Goal: Information Seeking & Learning: Learn about a topic

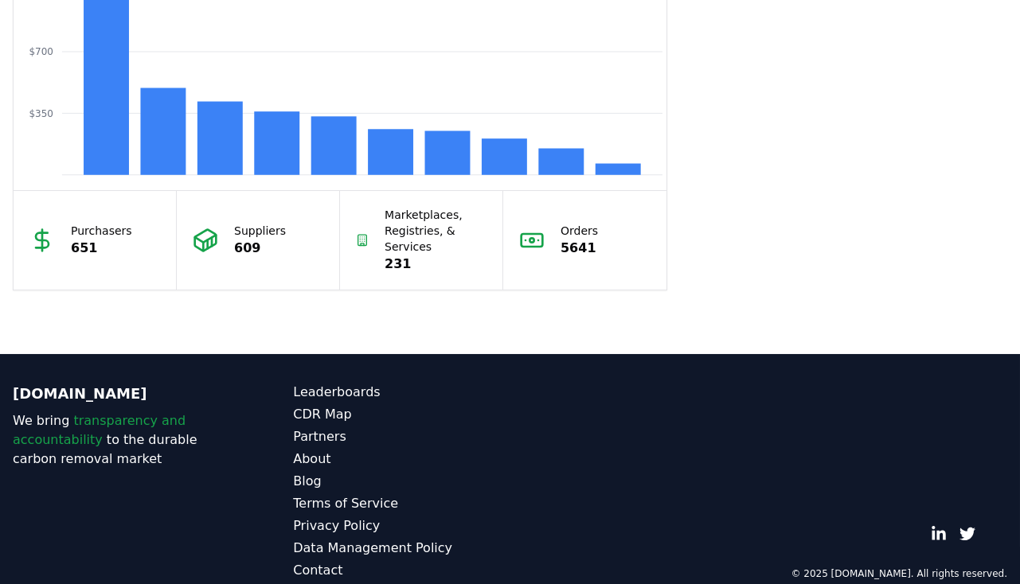
scroll to position [1498, 0]
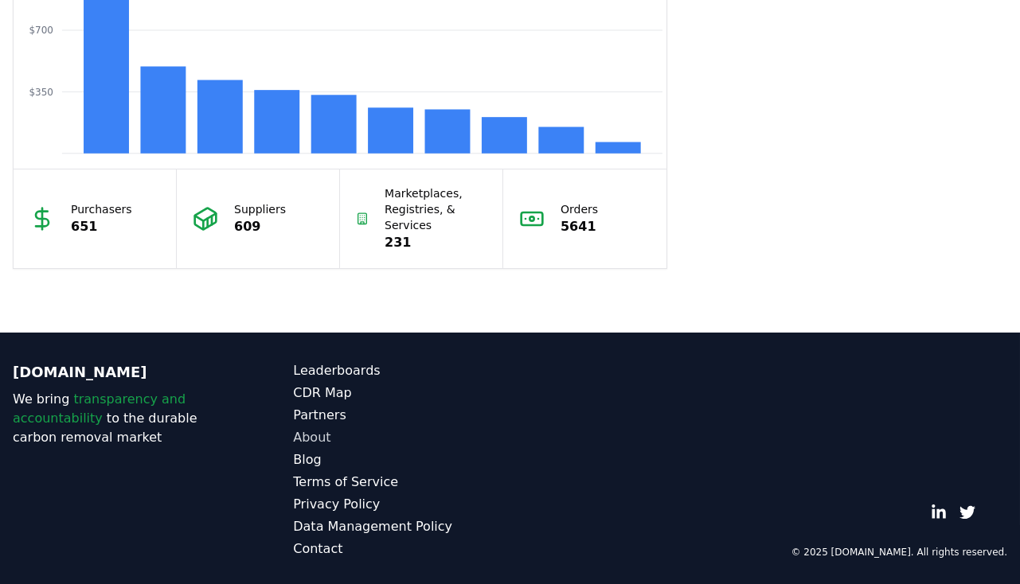
click at [307, 433] on link "About" at bounding box center [401, 437] width 217 height 19
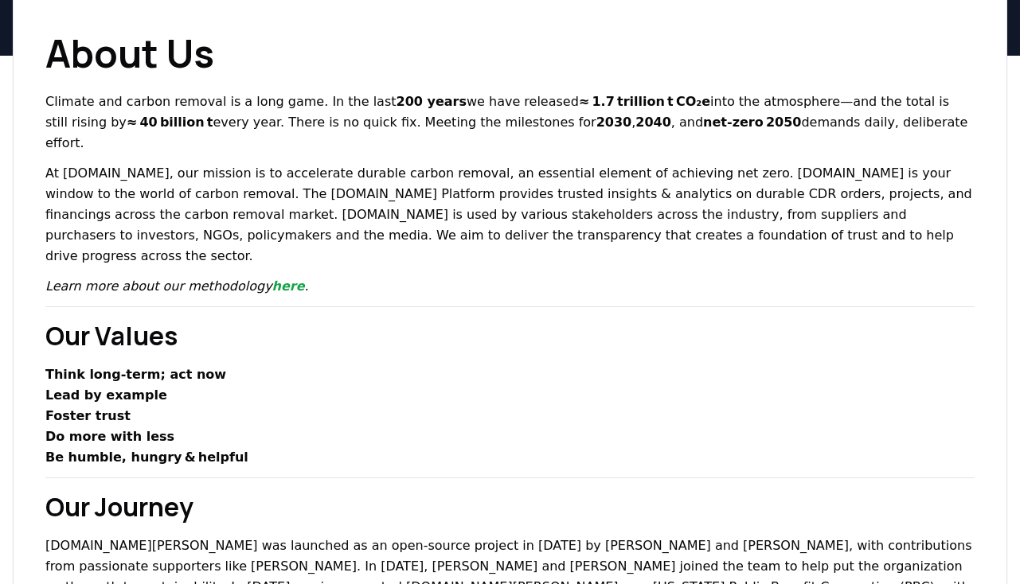
scroll to position [127, 0]
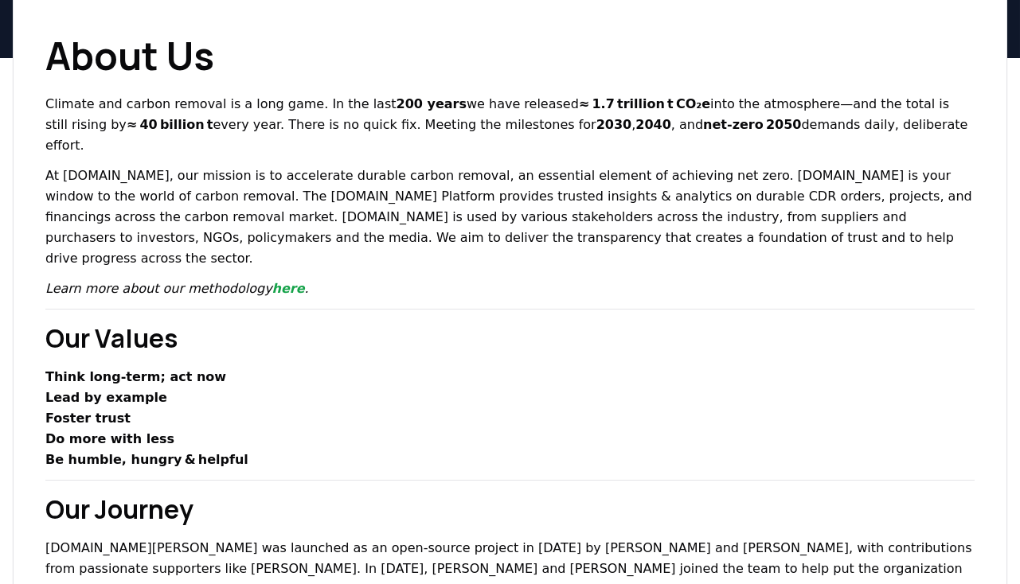
drag, startPoint x: 350, startPoint y: 342, endPoint x: 600, endPoint y: 263, distance: 262.9
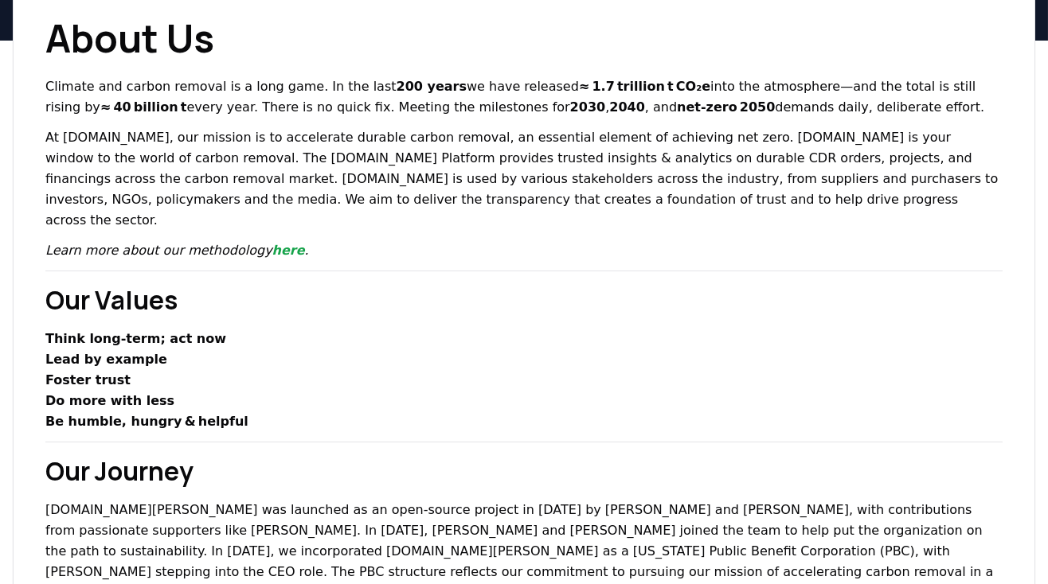
scroll to position [145, 0]
click at [510, 205] on p "At [DOMAIN_NAME], our mission is to accelerate durable carbon removal, an essen…" at bounding box center [523, 179] width 957 height 104
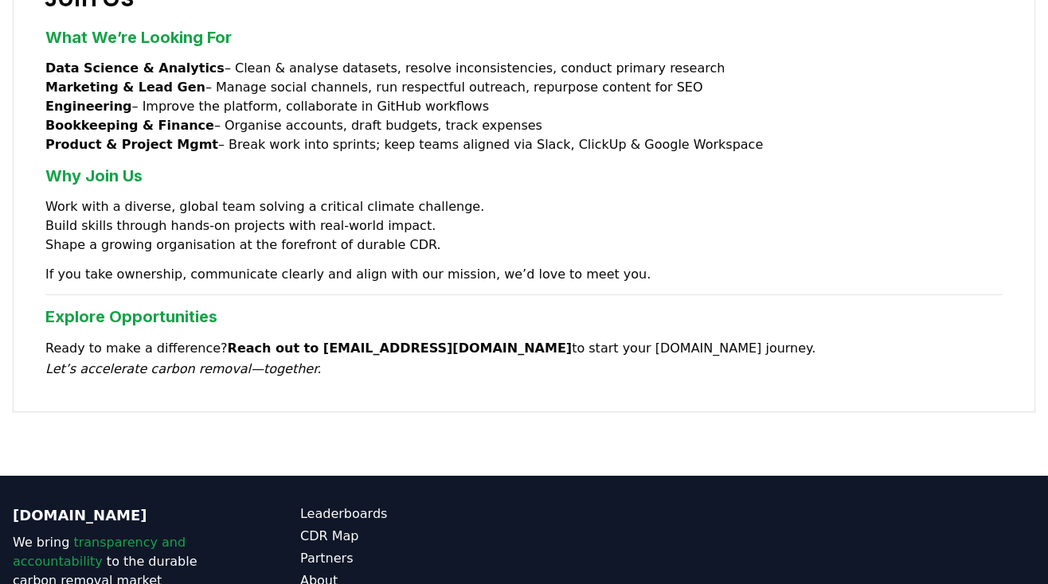
scroll to position [1422, 0]
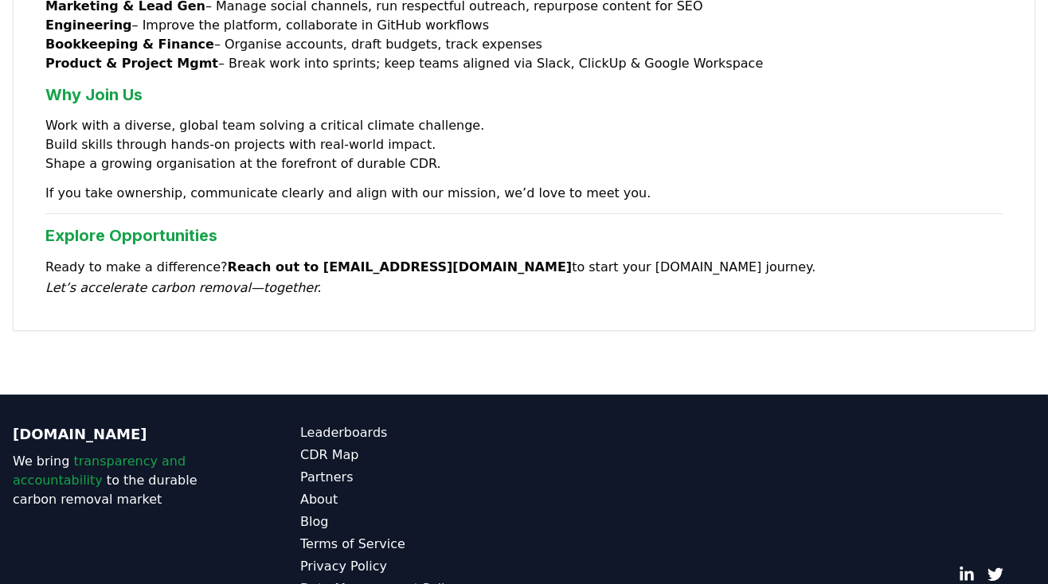
click at [377, 580] on link "Data Management Policy" at bounding box center [412, 589] width 224 height 19
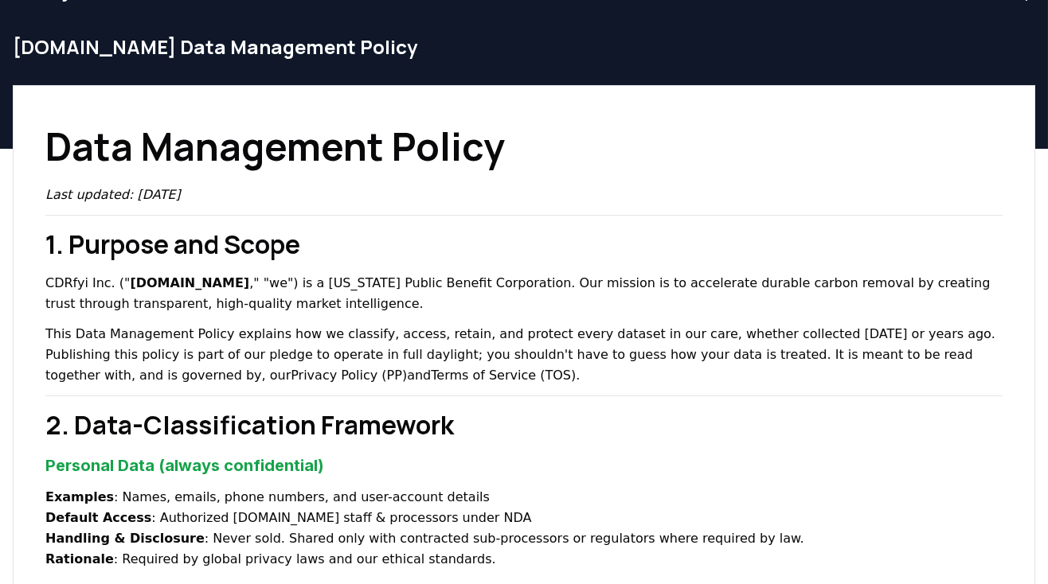
scroll to position [29, 0]
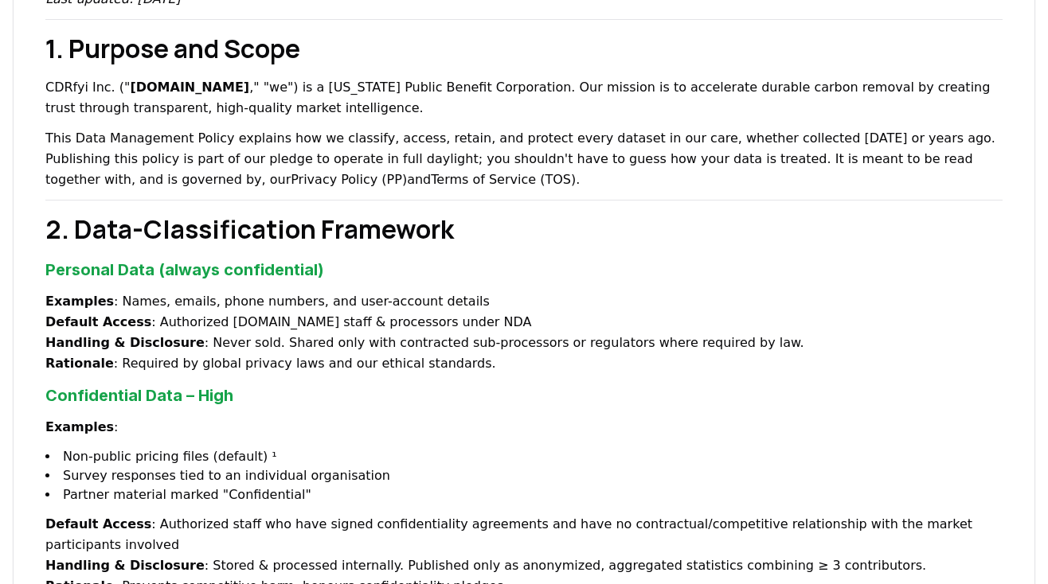
scroll to position [296, 0]
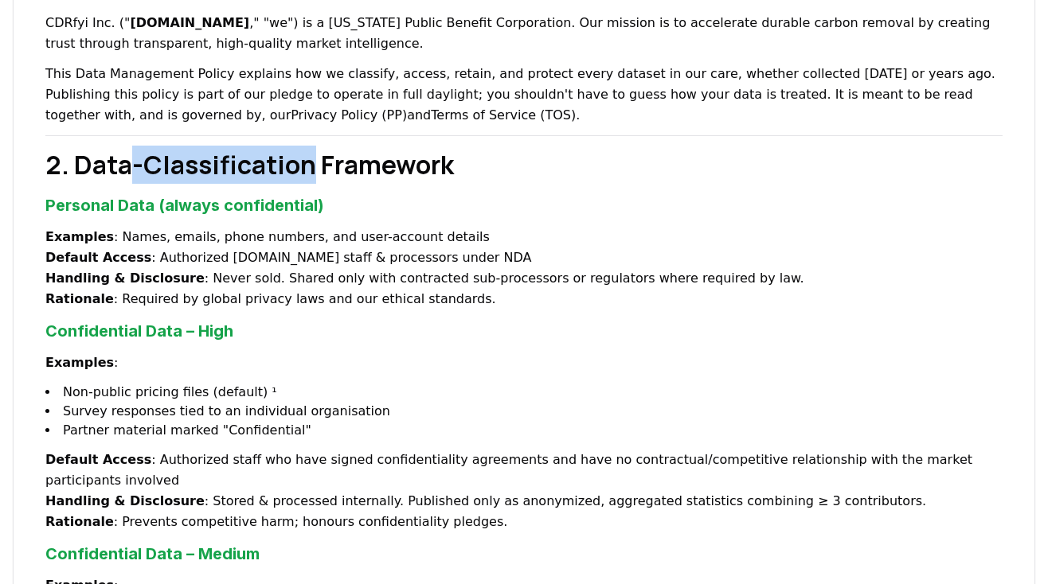
drag, startPoint x: 135, startPoint y: 167, endPoint x: 310, endPoint y: 166, distance: 174.4
click at [310, 166] on h2 "2. Data-Classification Framework" at bounding box center [523, 165] width 957 height 38
copy h2 "-Classification"
click at [310, 166] on h2 "2. Data-Classification Framework" at bounding box center [523, 165] width 957 height 38
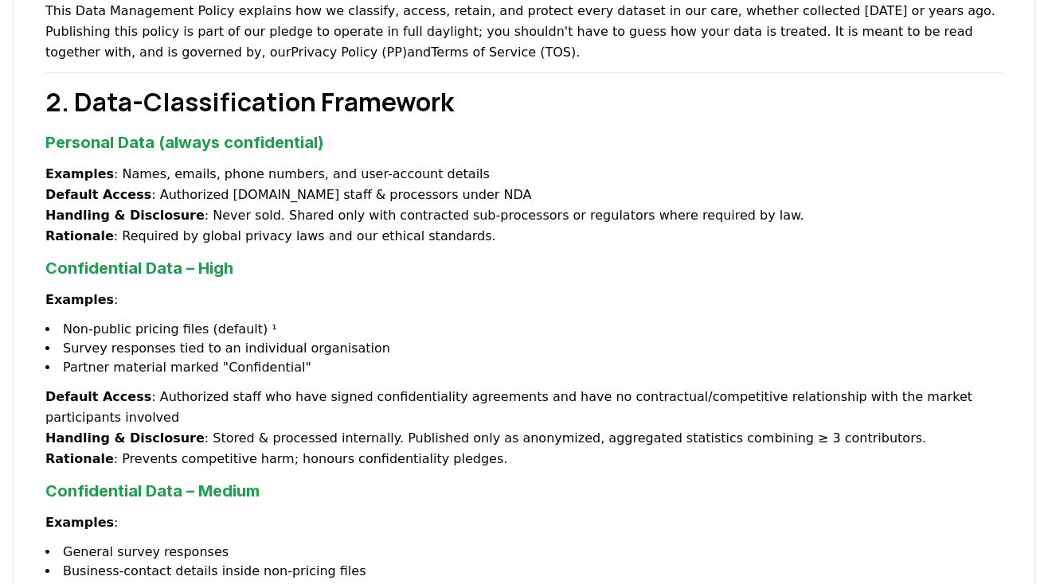
scroll to position [0, 0]
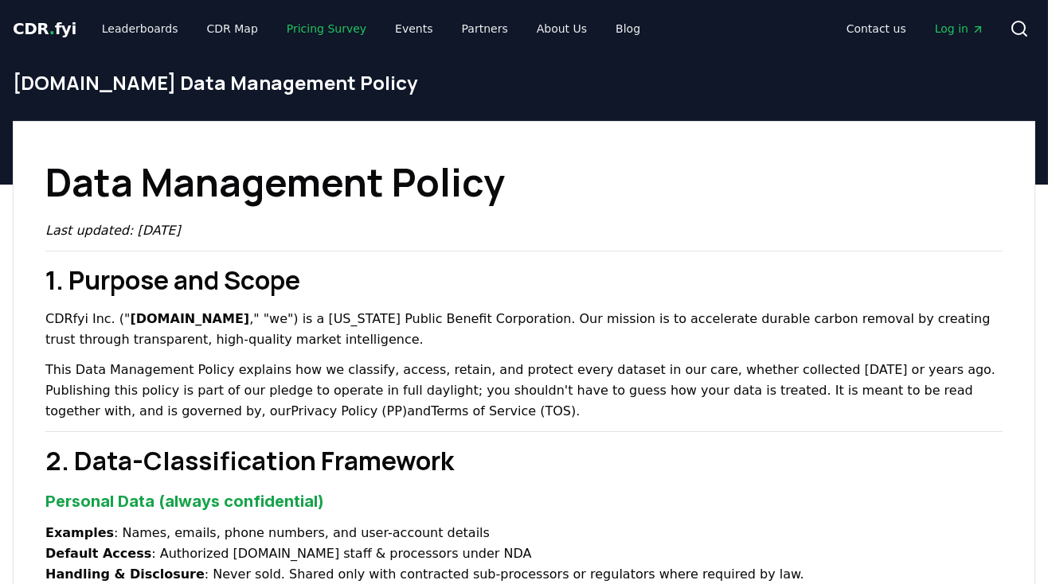
click at [293, 29] on link "Pricing Survey" at bounding box center [326, 28] width 105 height 29
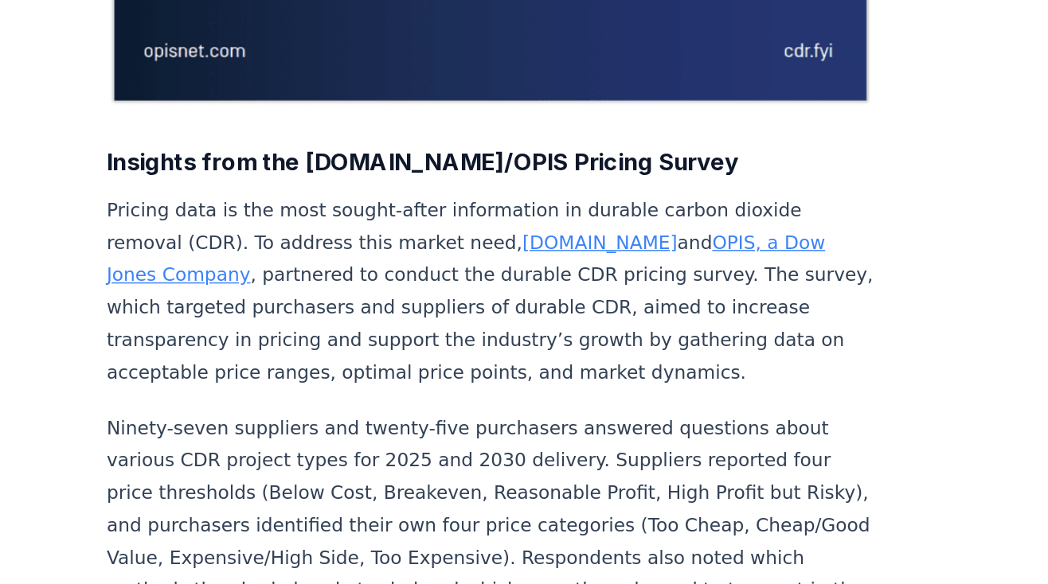
scroll to position [385, 0]
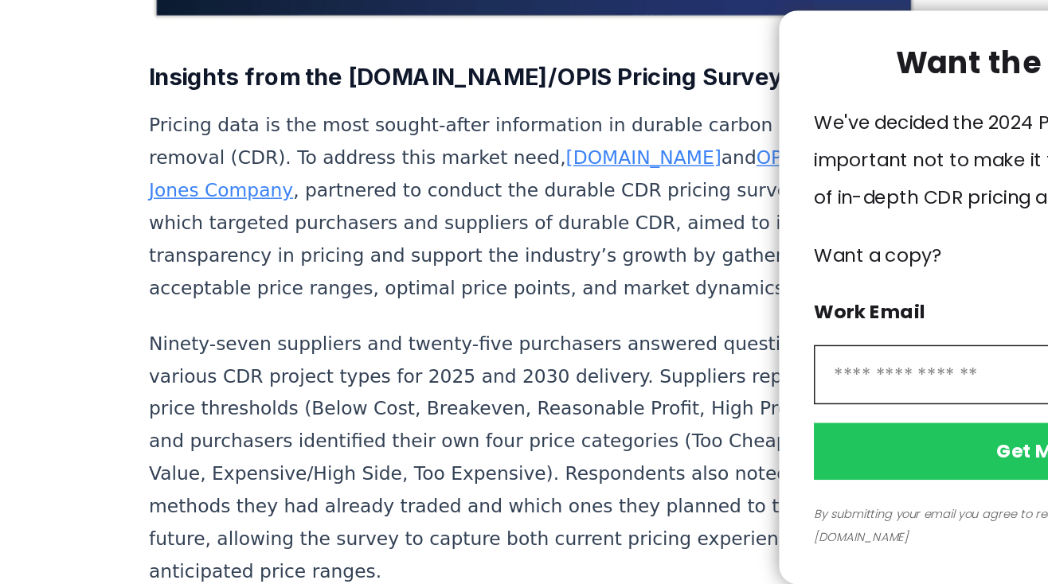
click at [432, 407] on div at bounding box center [524, 292] width 1048 height 584
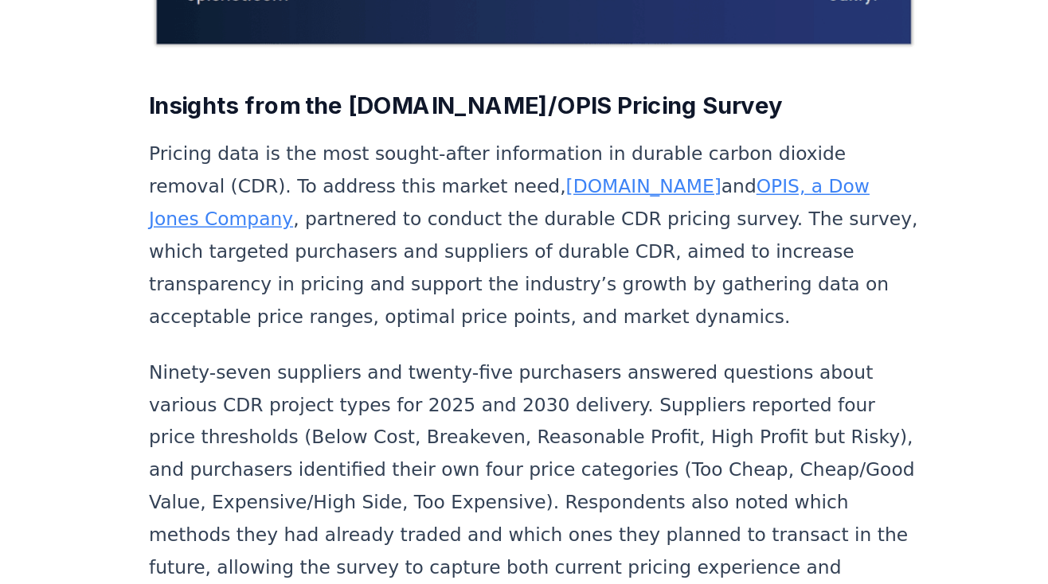
drag, startPoint x: 138, startPoint y: 297, endPoint x: 170, endPoint y: 283, distance: 34.6
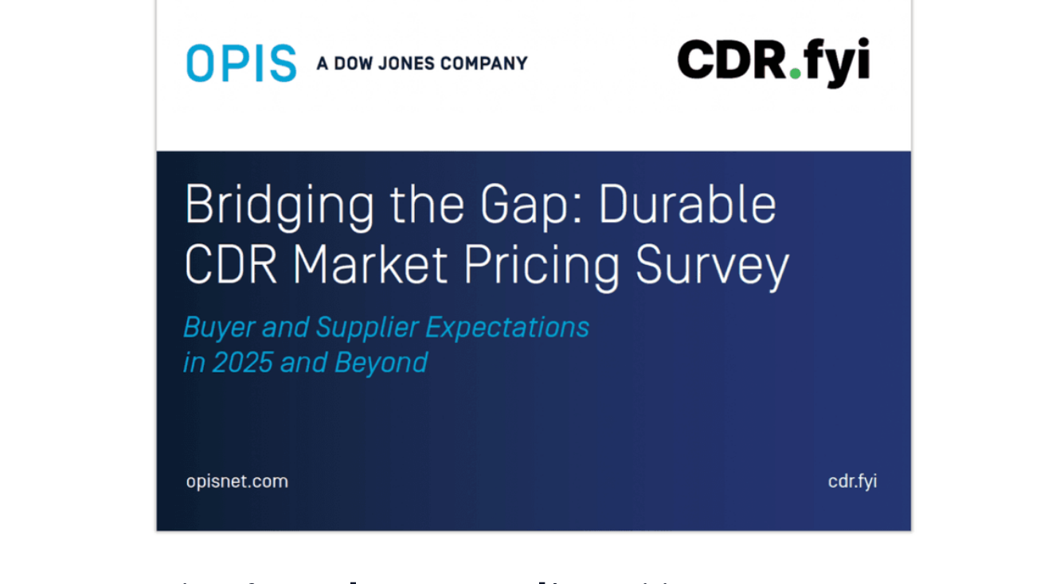
scroll to position [0, 0]
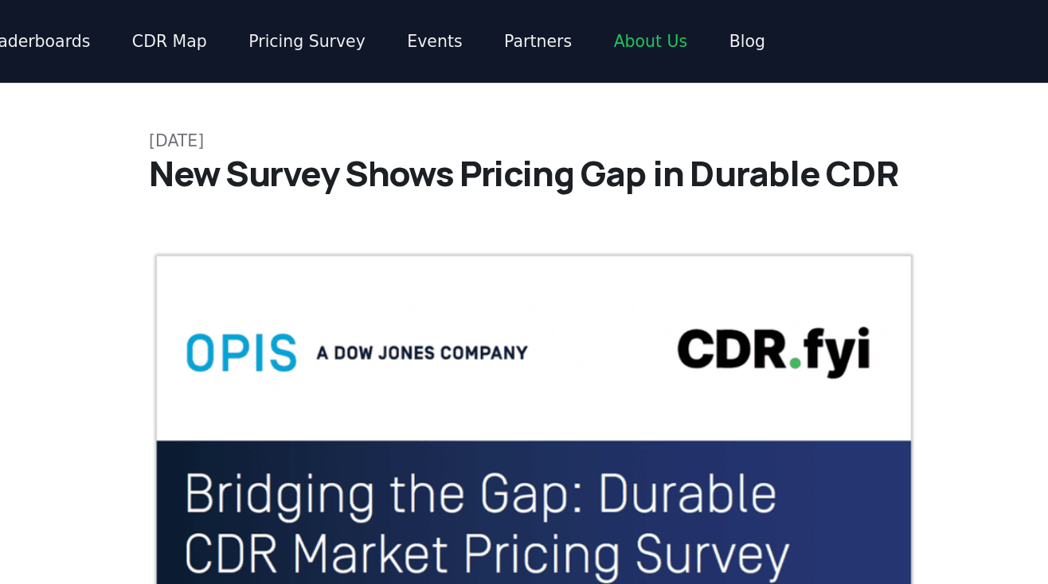
click at [524, 30] on link "About Us" at bounding box center [562, 28] width 76 height 29
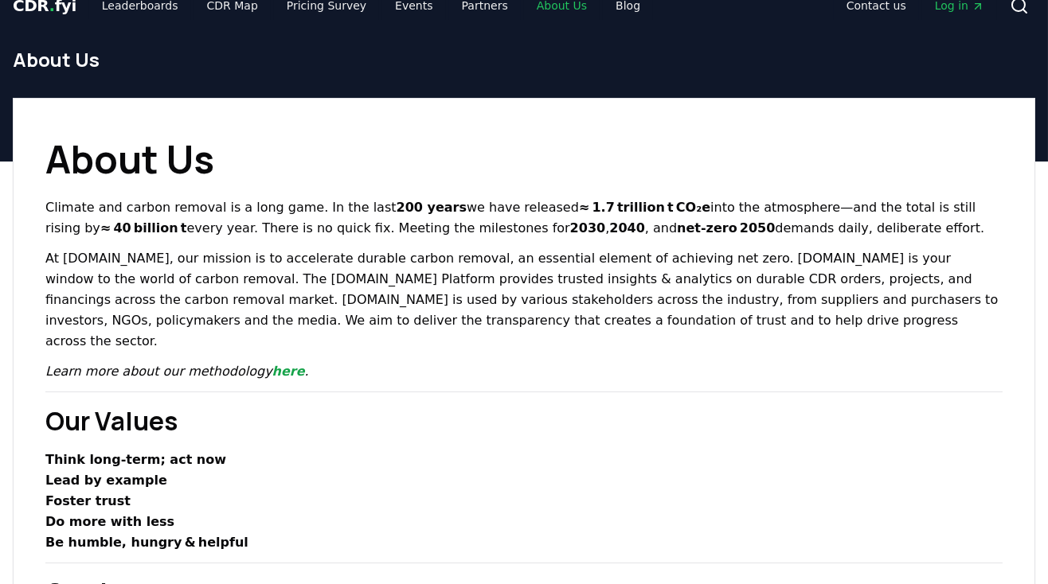
scroll to position [9, 0]
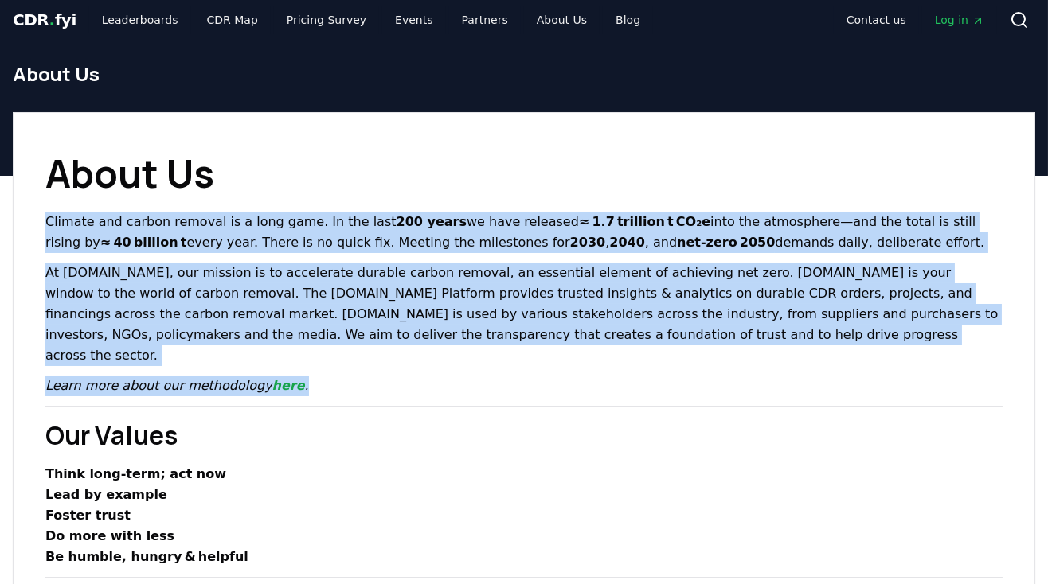
drag, startPoint x: 568, startPoint y: 380, endPoint x: 512, endPoint y: 53, distance: 332.1
